Goal: Information Seeking & Learning: Learn about a topic

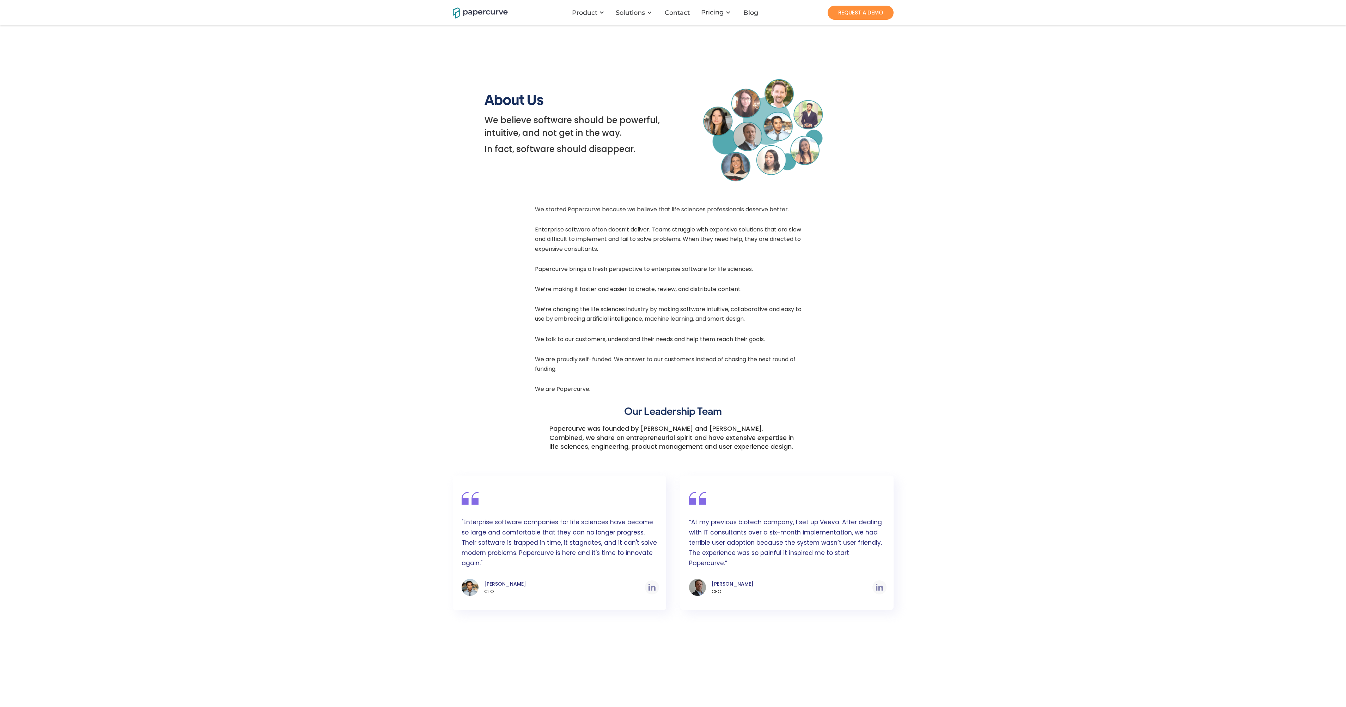
click at [815, 539] on p "“At my previous biotech company, I set up Veeva. After dealing with IT consulta…" at bounding box center [788, 544] width 198 height 55
click at [819, 542] on p "“At my previous biotech company, I set up Veeva. After dealing with IT consulta…" at bounding box center [788, 544] width 198 height 55
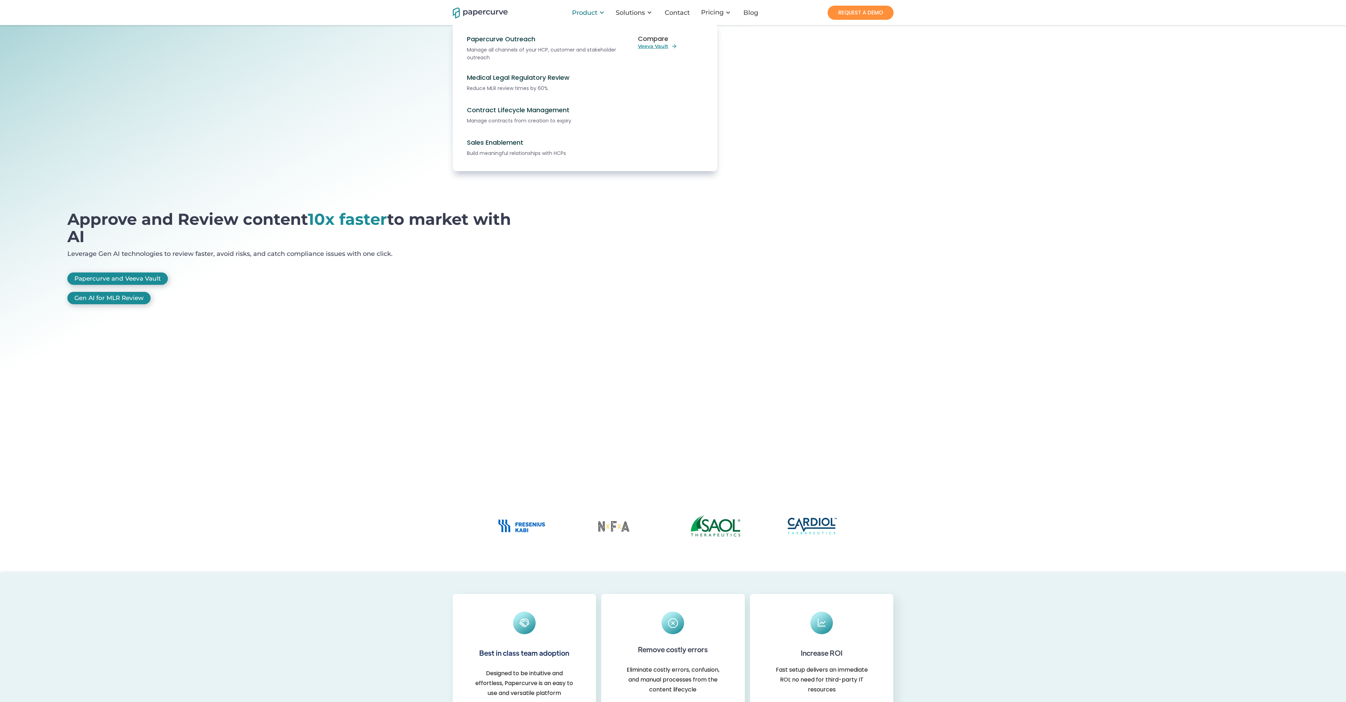
click at [595, 10] on div "Product" at bounding box center [584, 12] width 25 height 7
click at [540, 84] on div "Reduce MLR review times by 60%" at bounding box center [549, 88] width 165 height 8
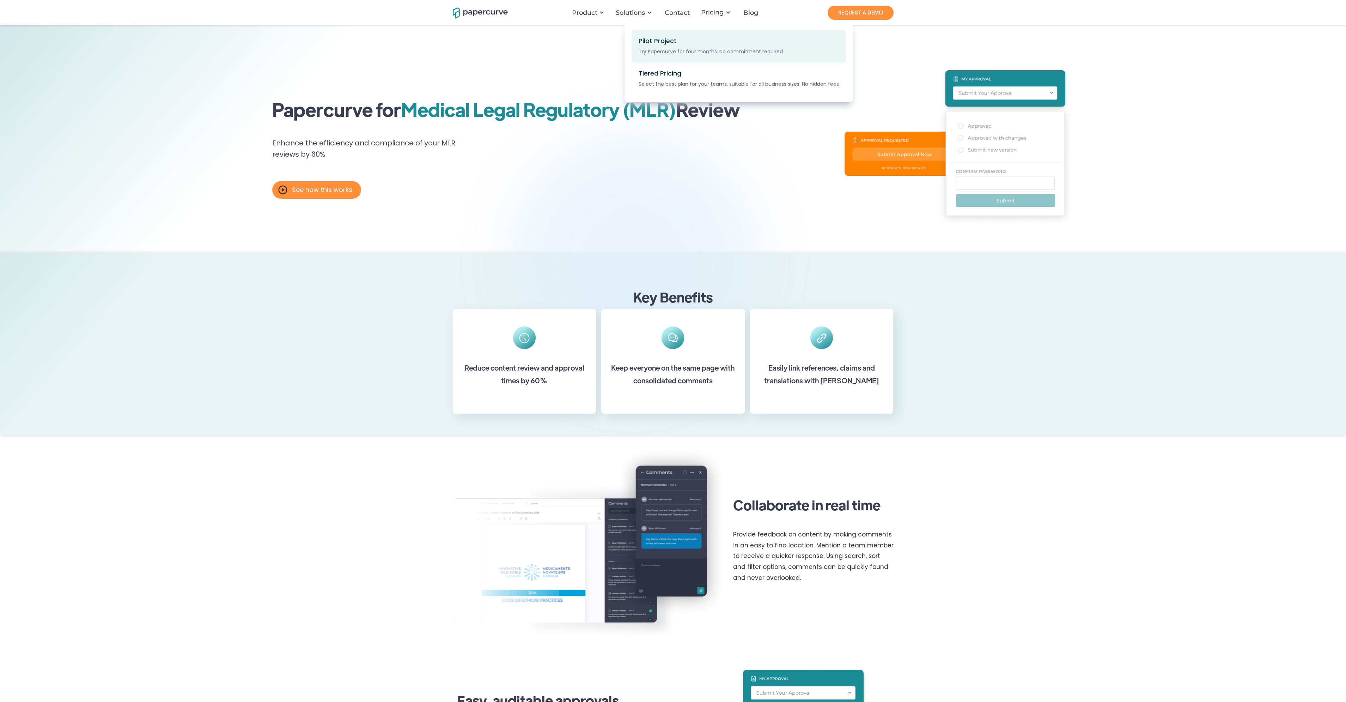
click at [688, 40] on div "Pilot Project Try Papercurve for four months. No commitment required" at bounding box center [709, 46] width 140 height 18
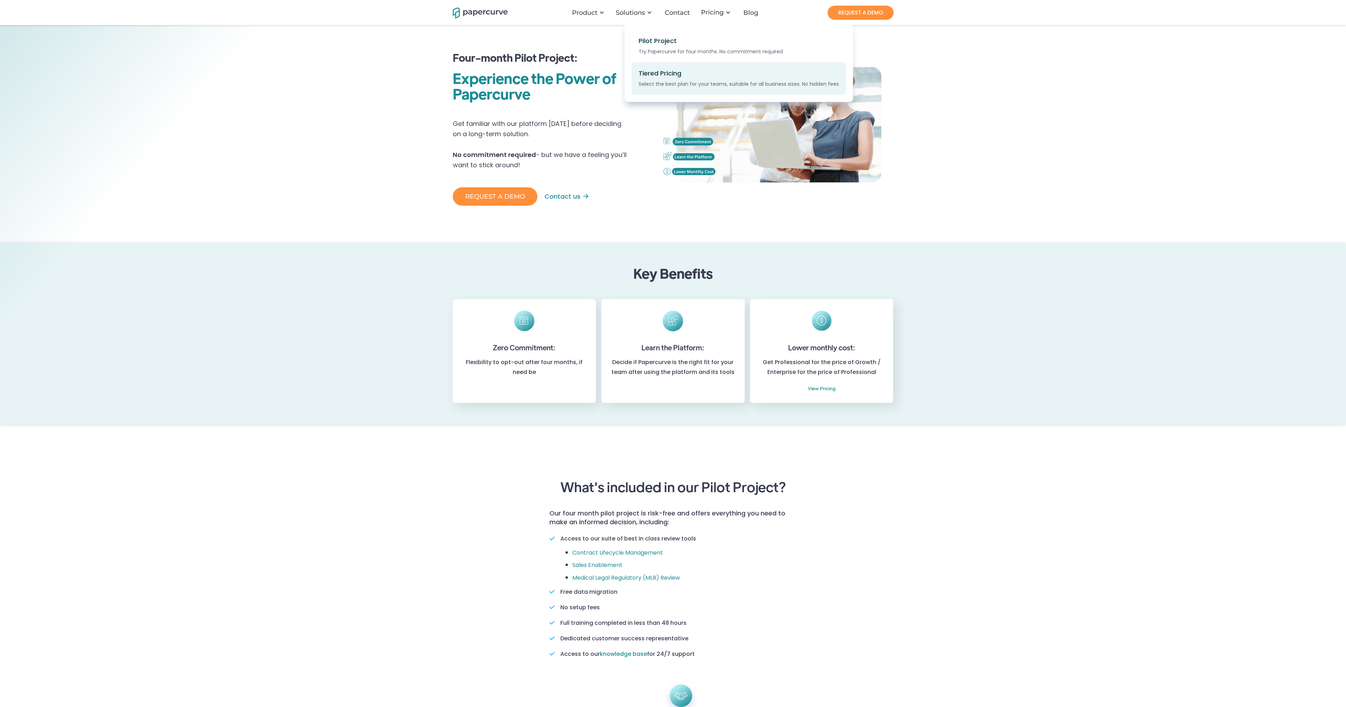
click at [712, 78] on div "Tiered Pricing Select the best plan for your teams, suitable for all business s…" at bounding box center [709, 78] width 140 height 18
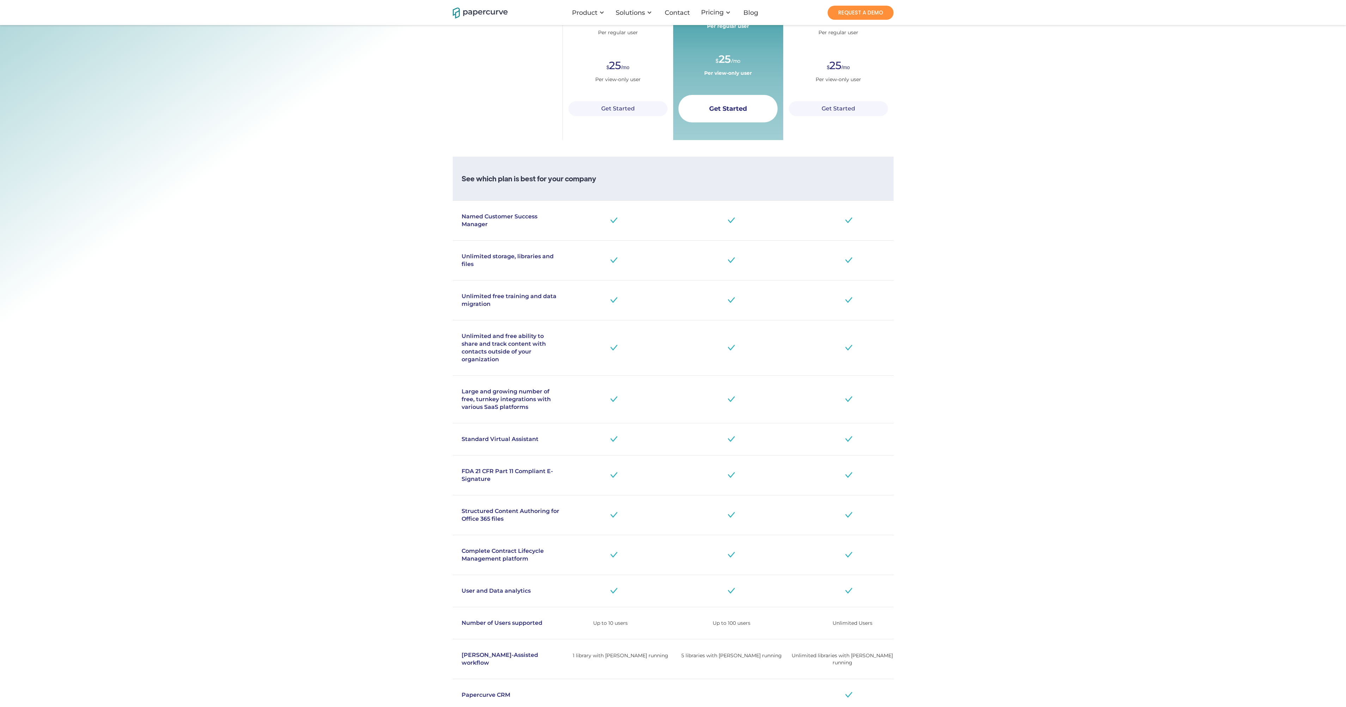
scroll to position [176, 0]
